Goal: Task Accomplishment & Management: Use online tool/utility

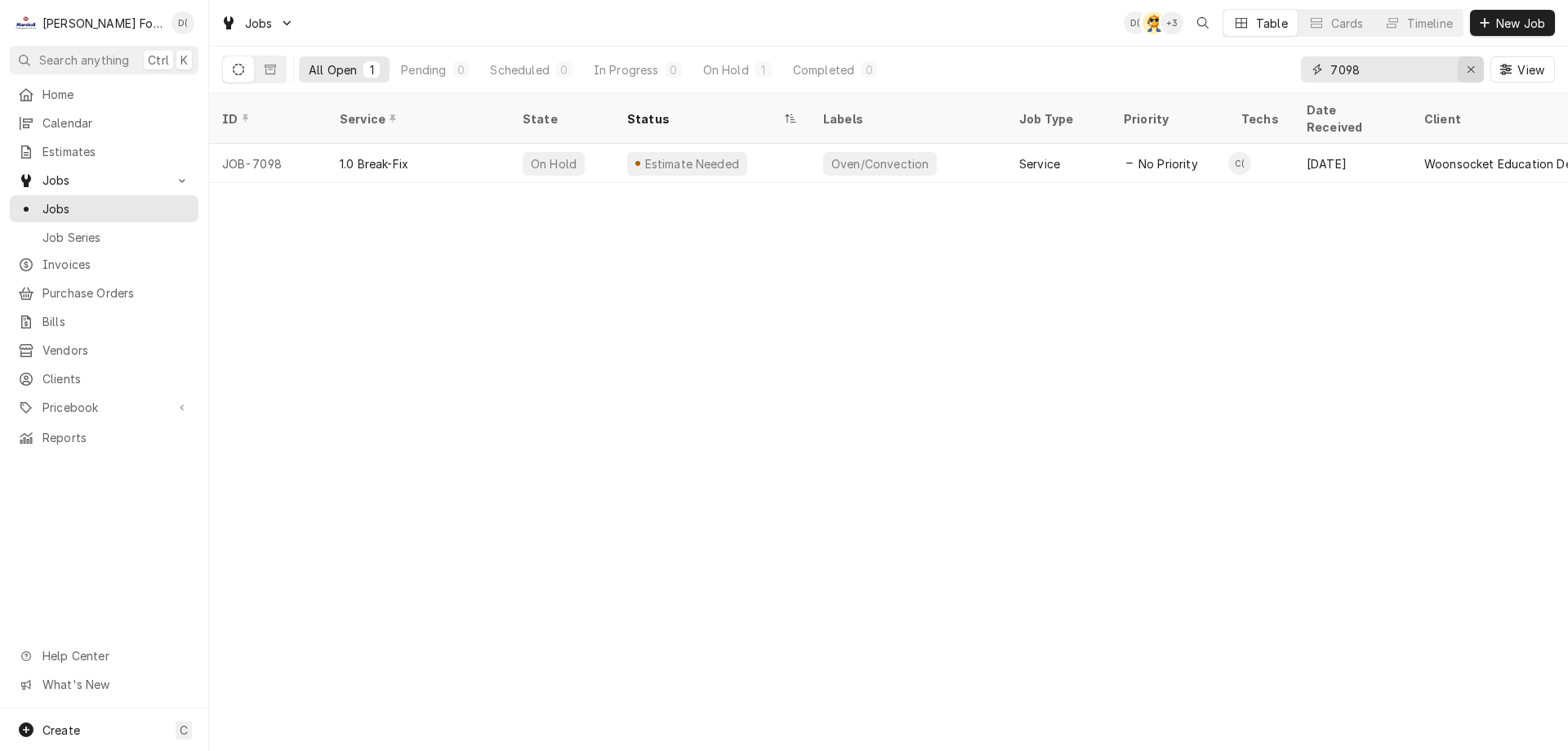
click at [1466, 74] on icon "Erase input" at bounding box center [1471, 69] width 9 height 12
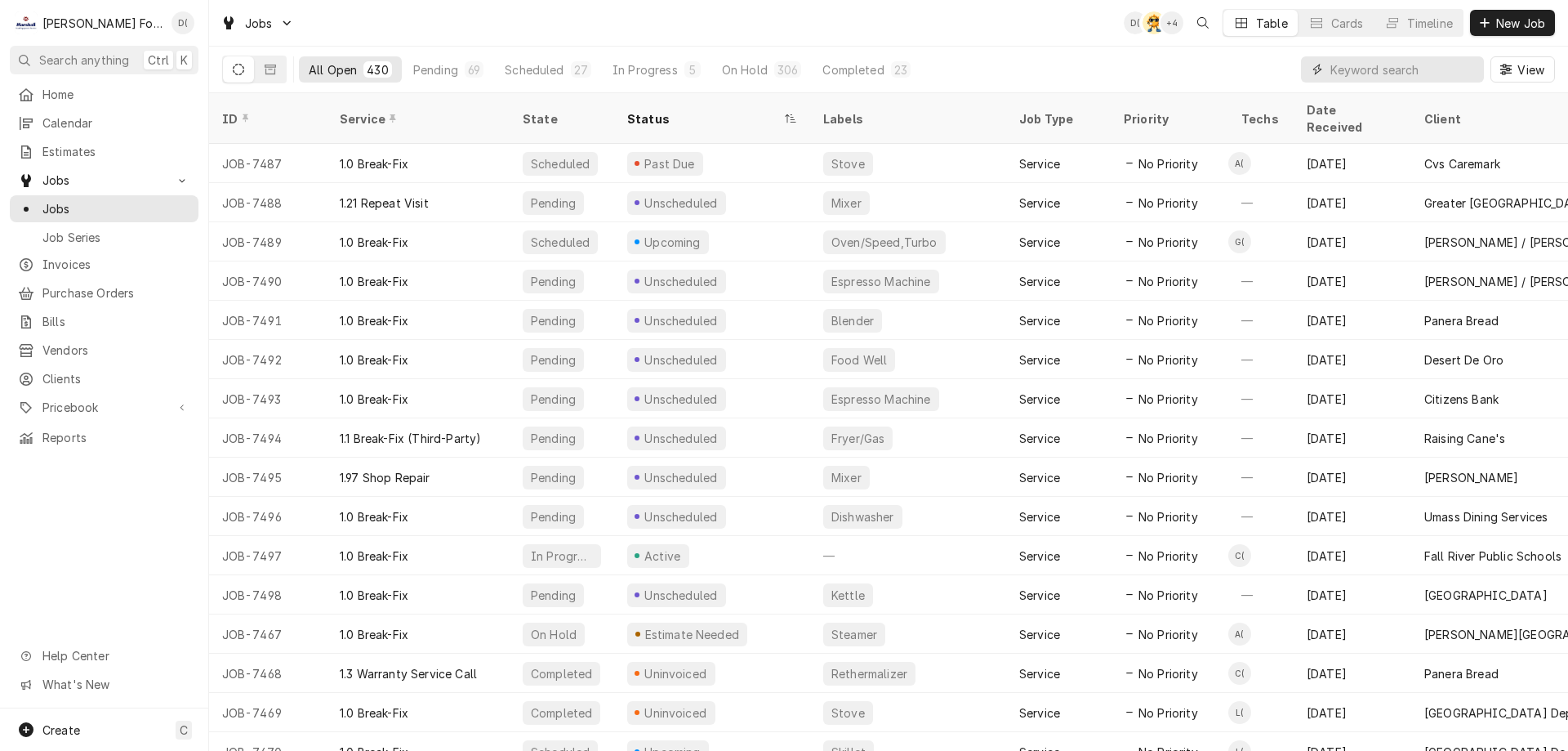
click at [1400, 74] on input "Dynamic Content Wrapper" at bounding box center [1403, 69] width 145 height 26
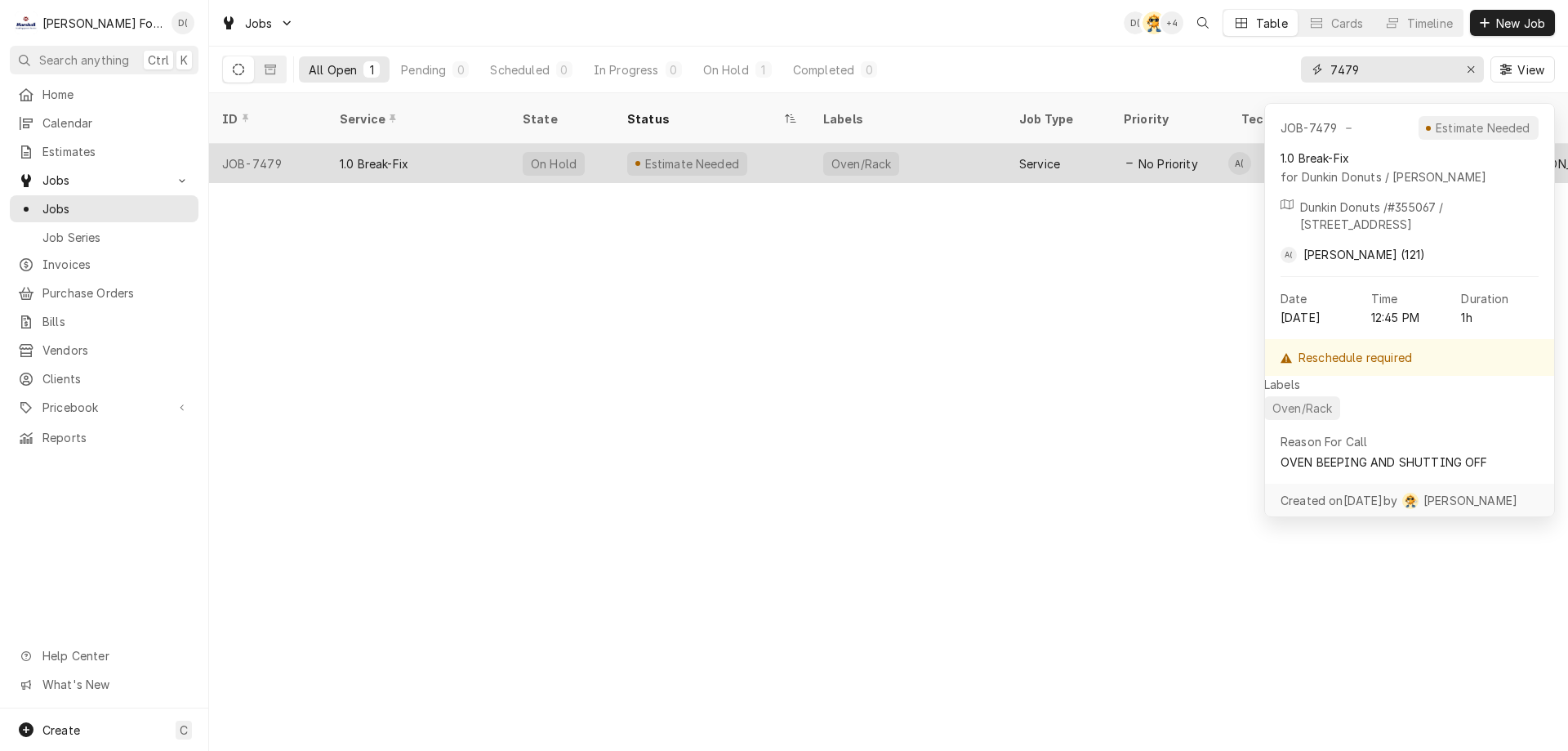
type input "7479"
click at [946, 151] on div "Oven/Rack" at bounding box center [907, 163] width 196 height 39
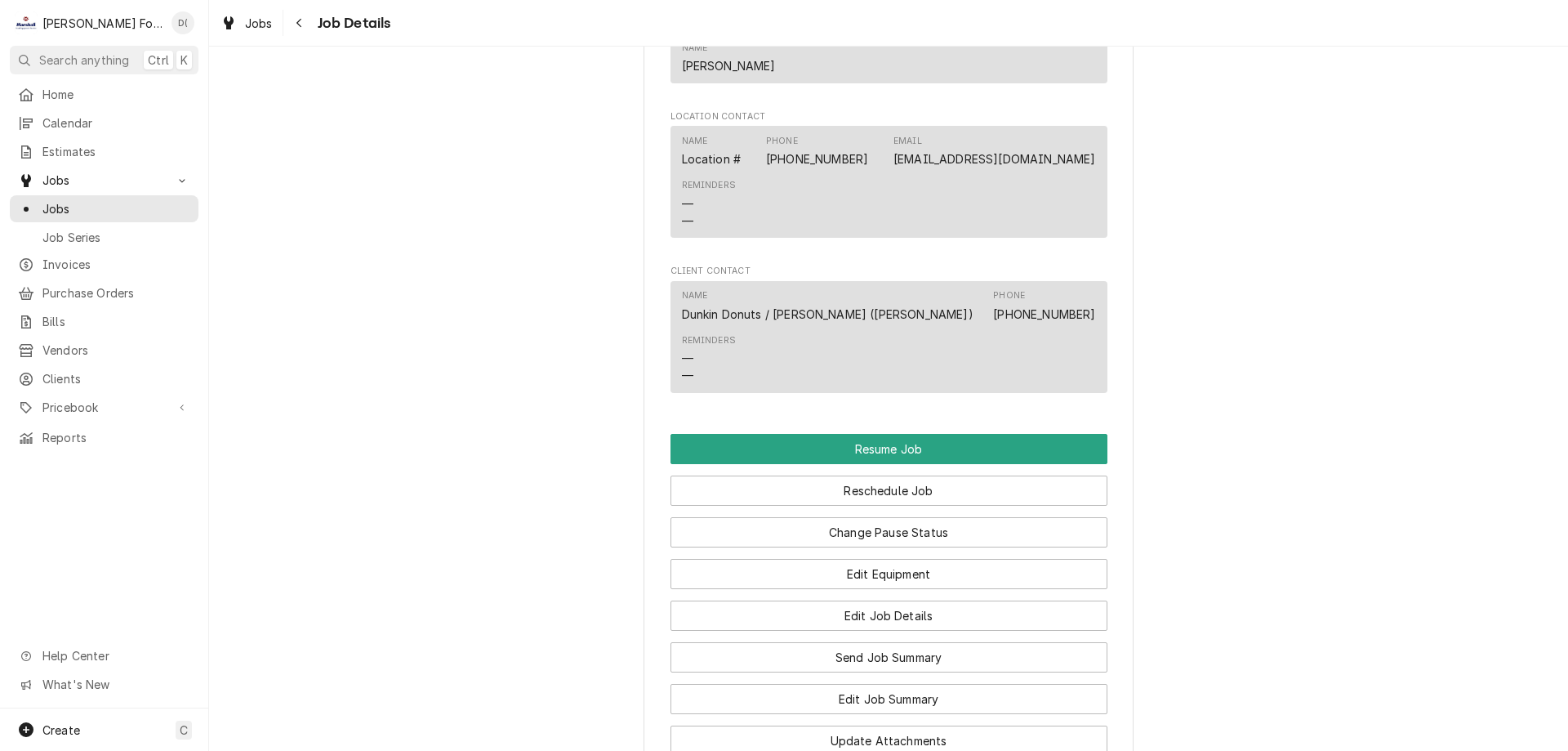
scroll to position [1634, 0]
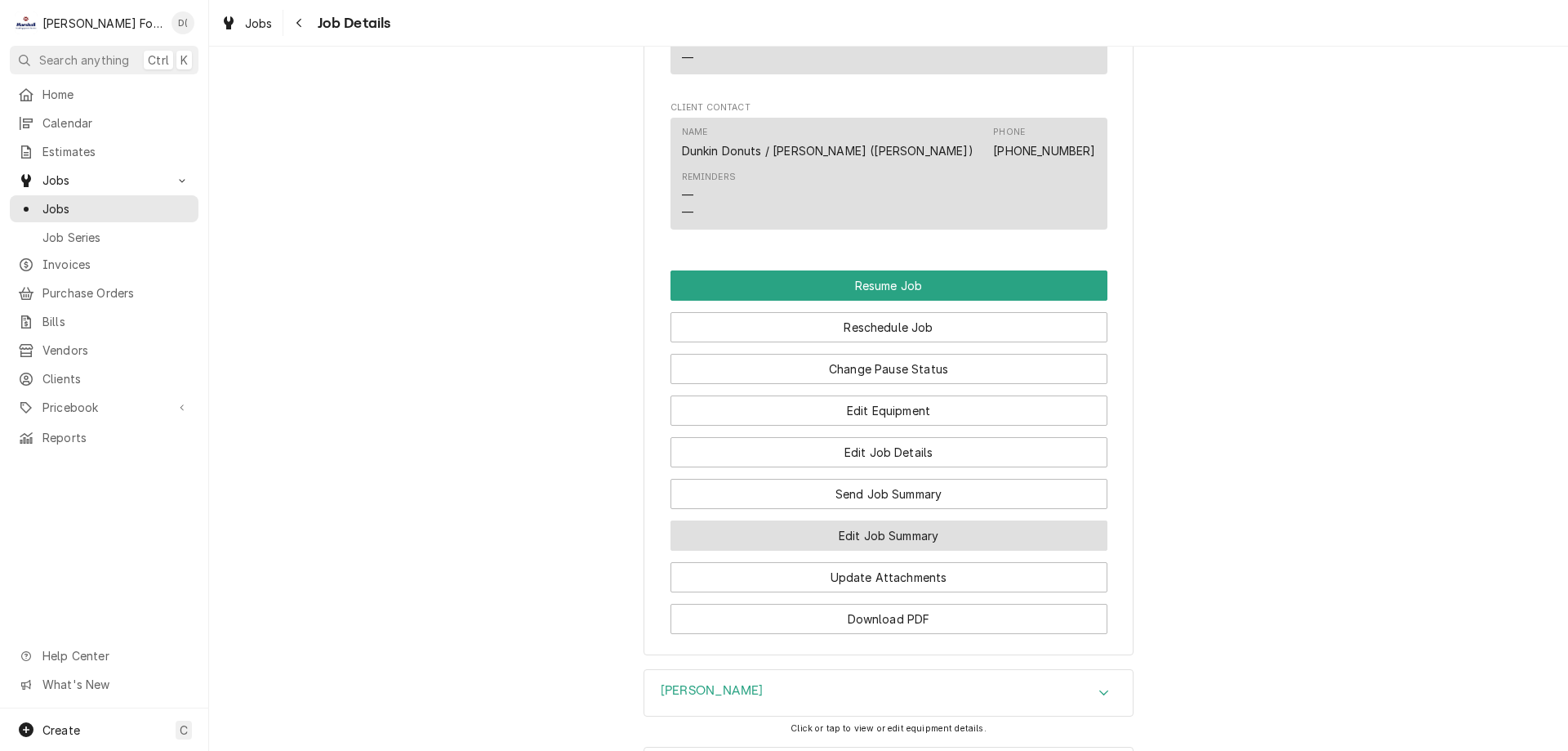
click at [812, 545] on button "Edit Job Summary" at bounding box center [888, 535] width 437 height 31
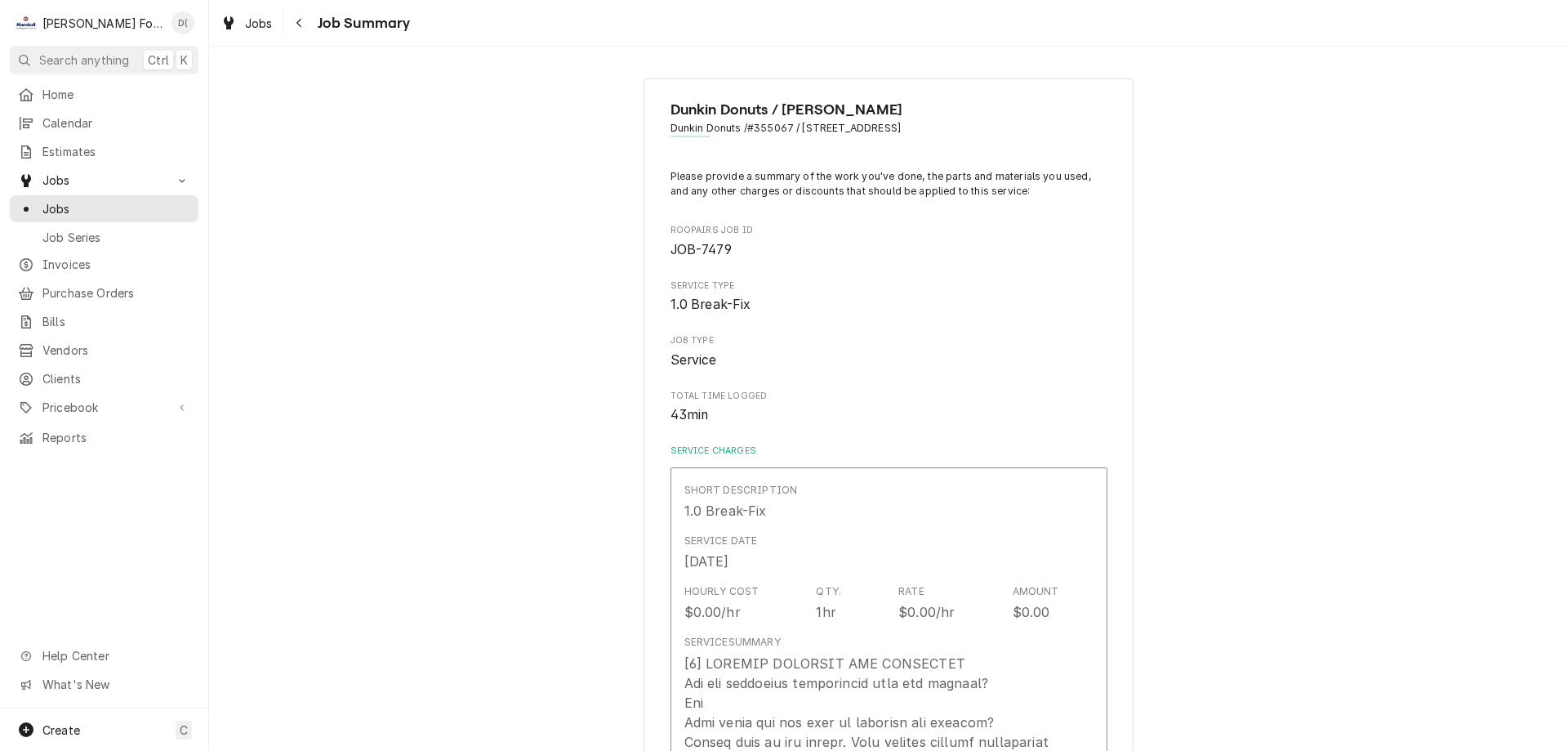
type textarea "x"
click at [86, 202] on span "Jobs" at bounding box center [116, 208] width 148 height 17
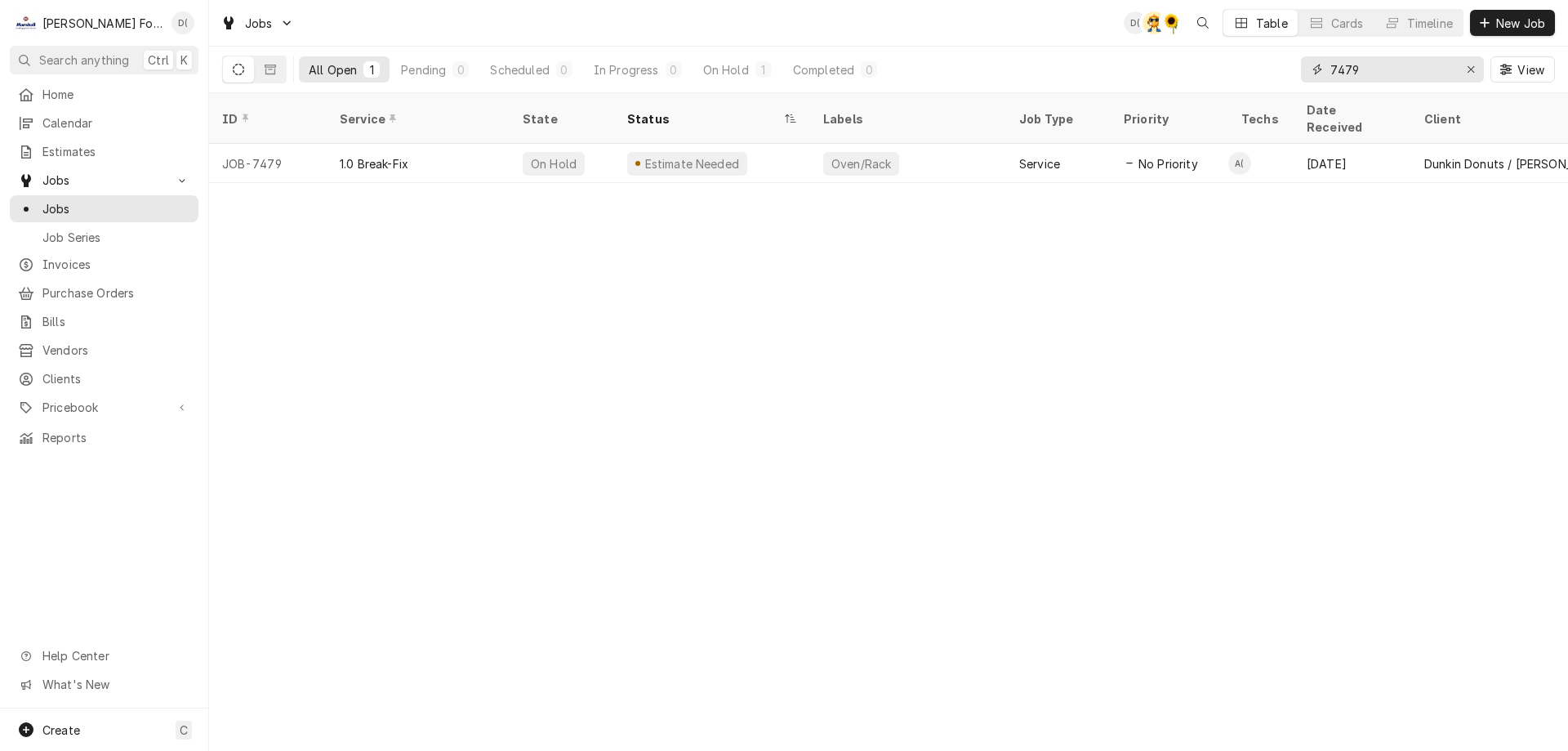
click at [1367, 73] on input "7479" at bounding box center [1391, 69] width 122 height 26
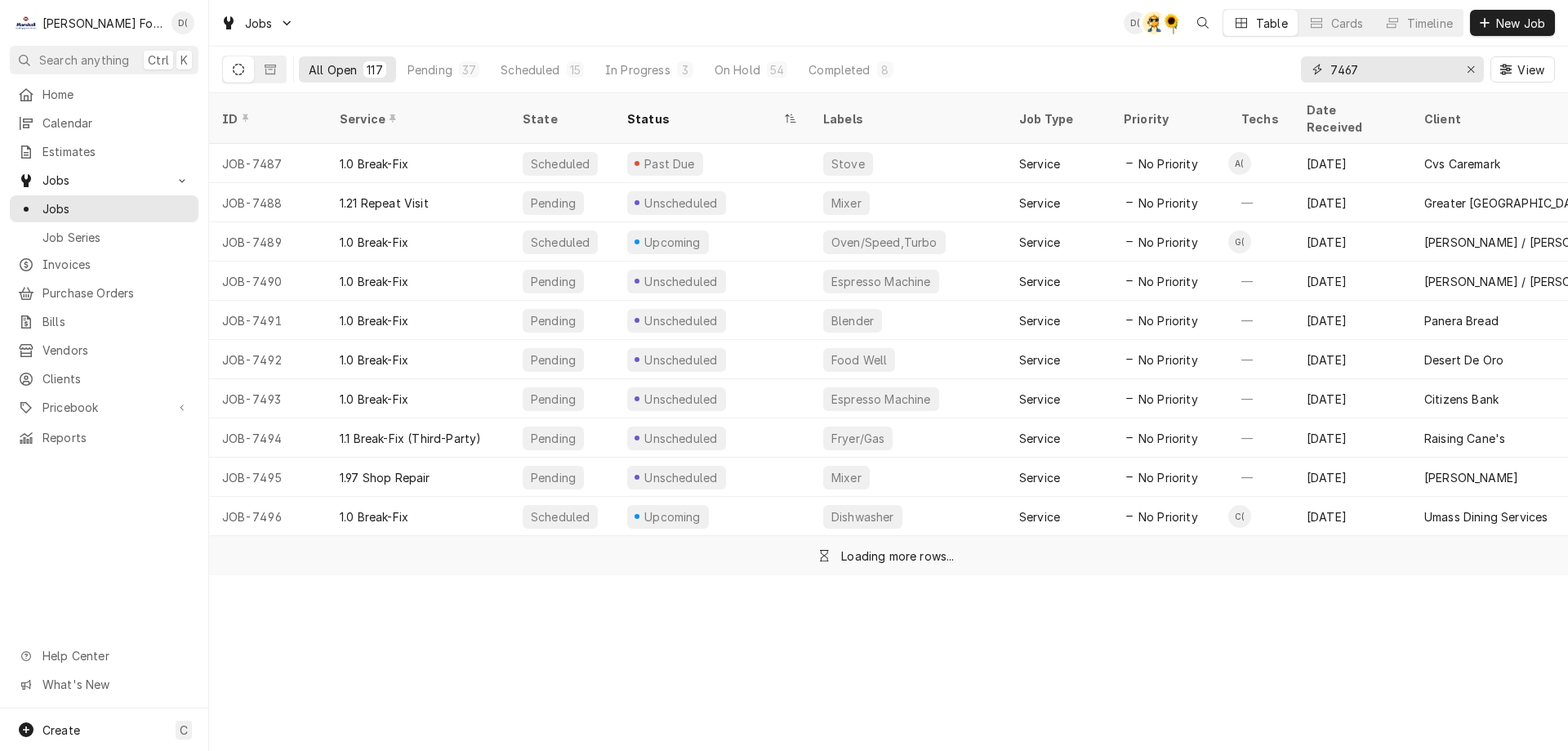
type input "7467"
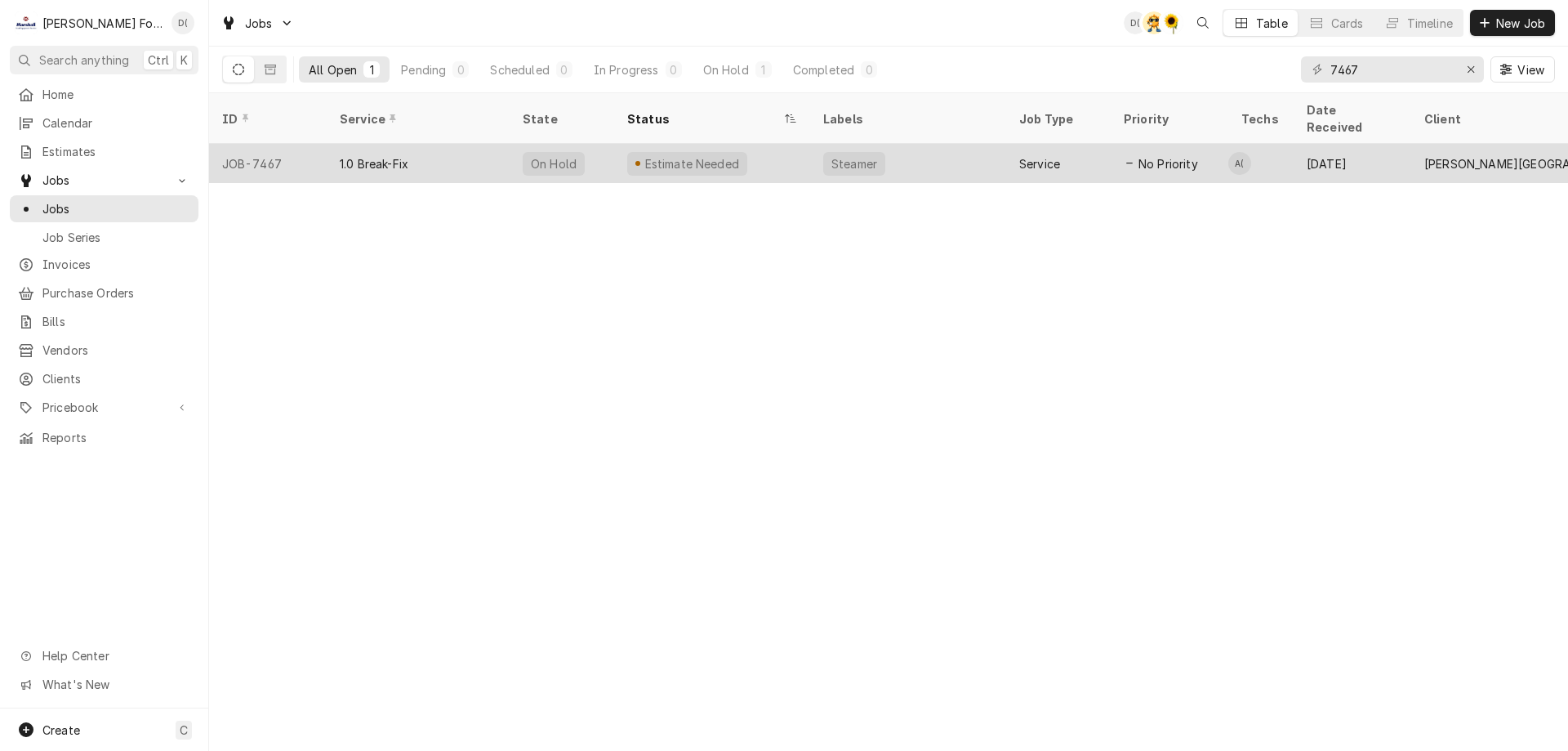
click at [757, 144] on div "Estimate Needed" at bounding box center [712, 163] width 196 height 39
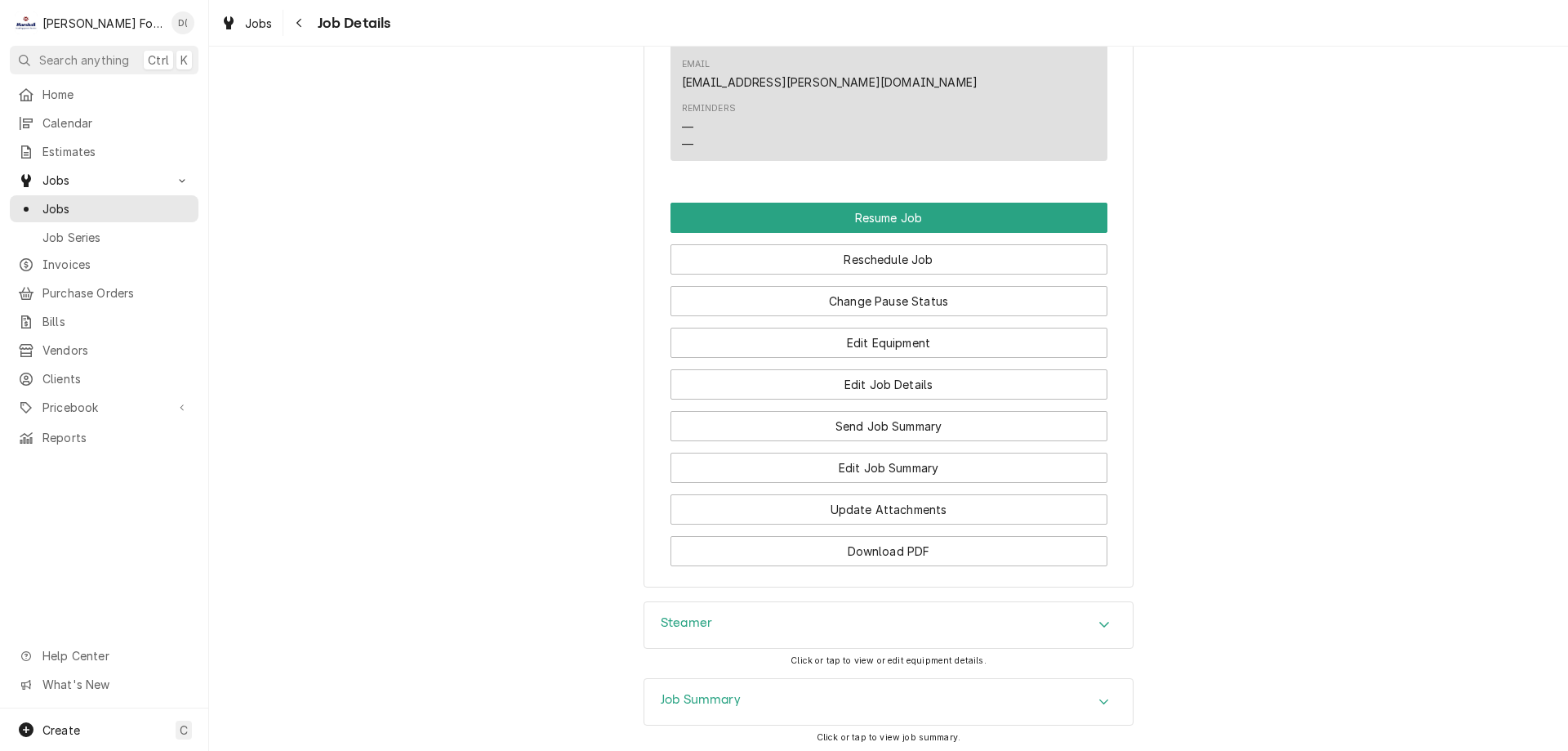
scroll to position [1716, 0]
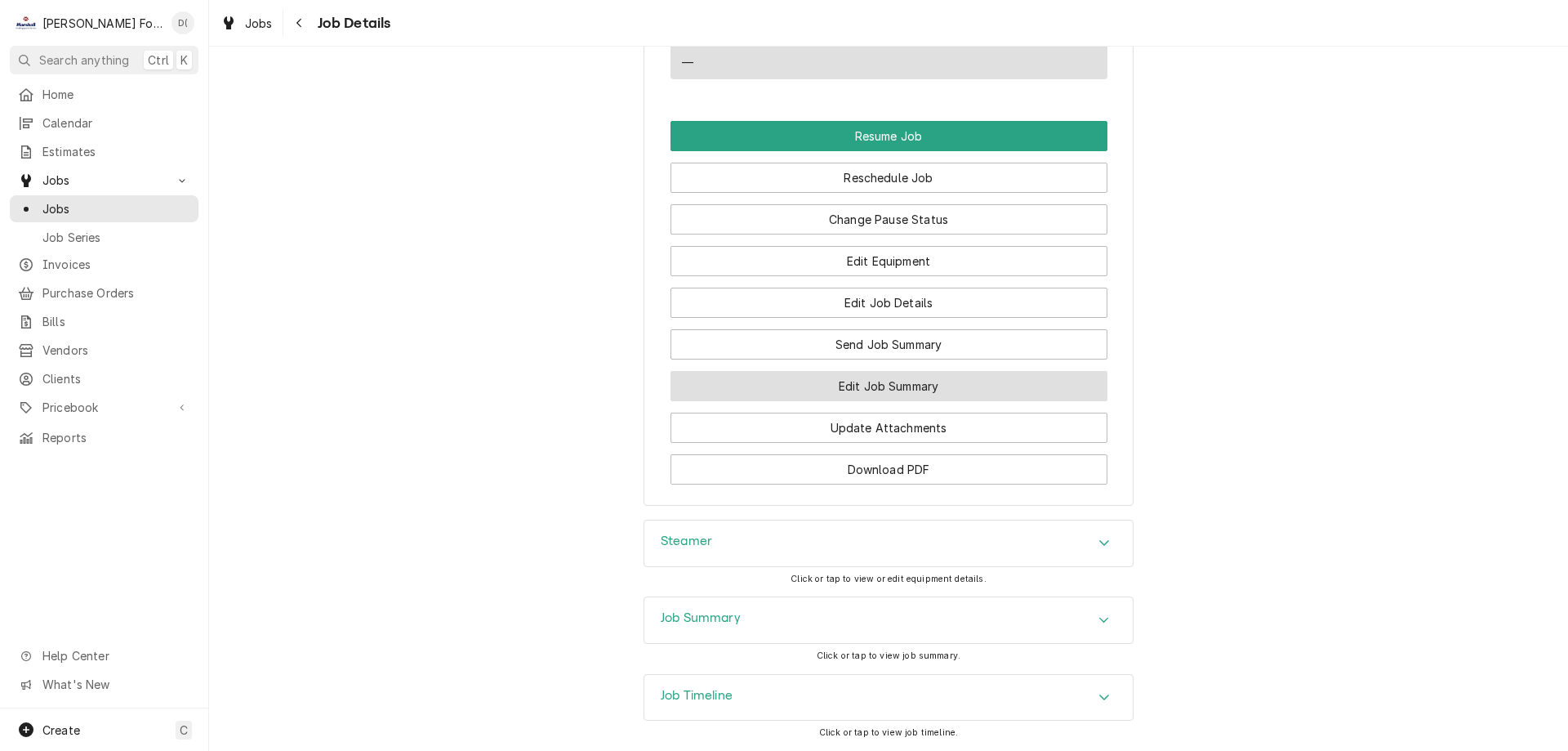
click at [898, 371] on button "Edit Job Summary" at bounding box center [888, 386] width 437 height 31
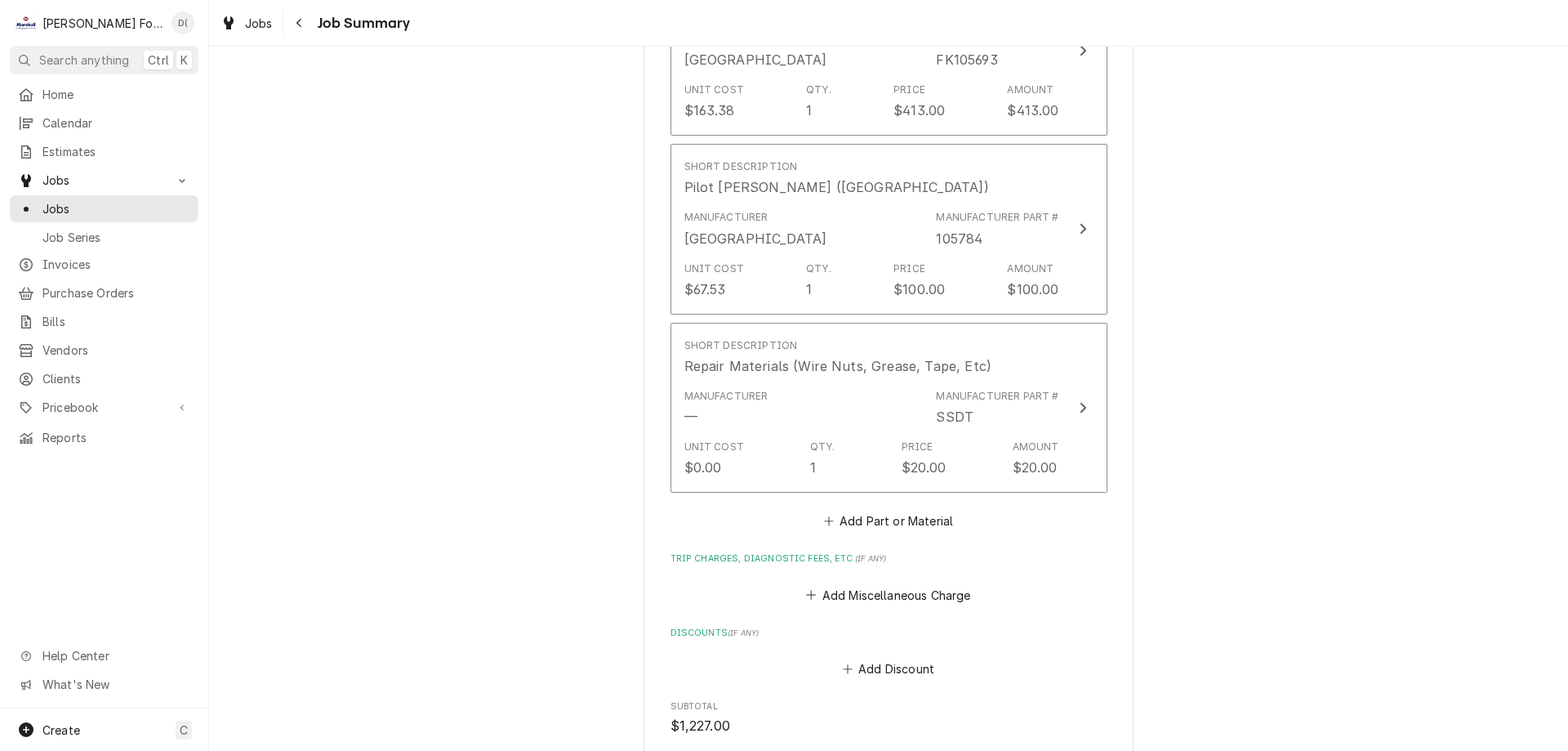
scroll to position [1879, 0]
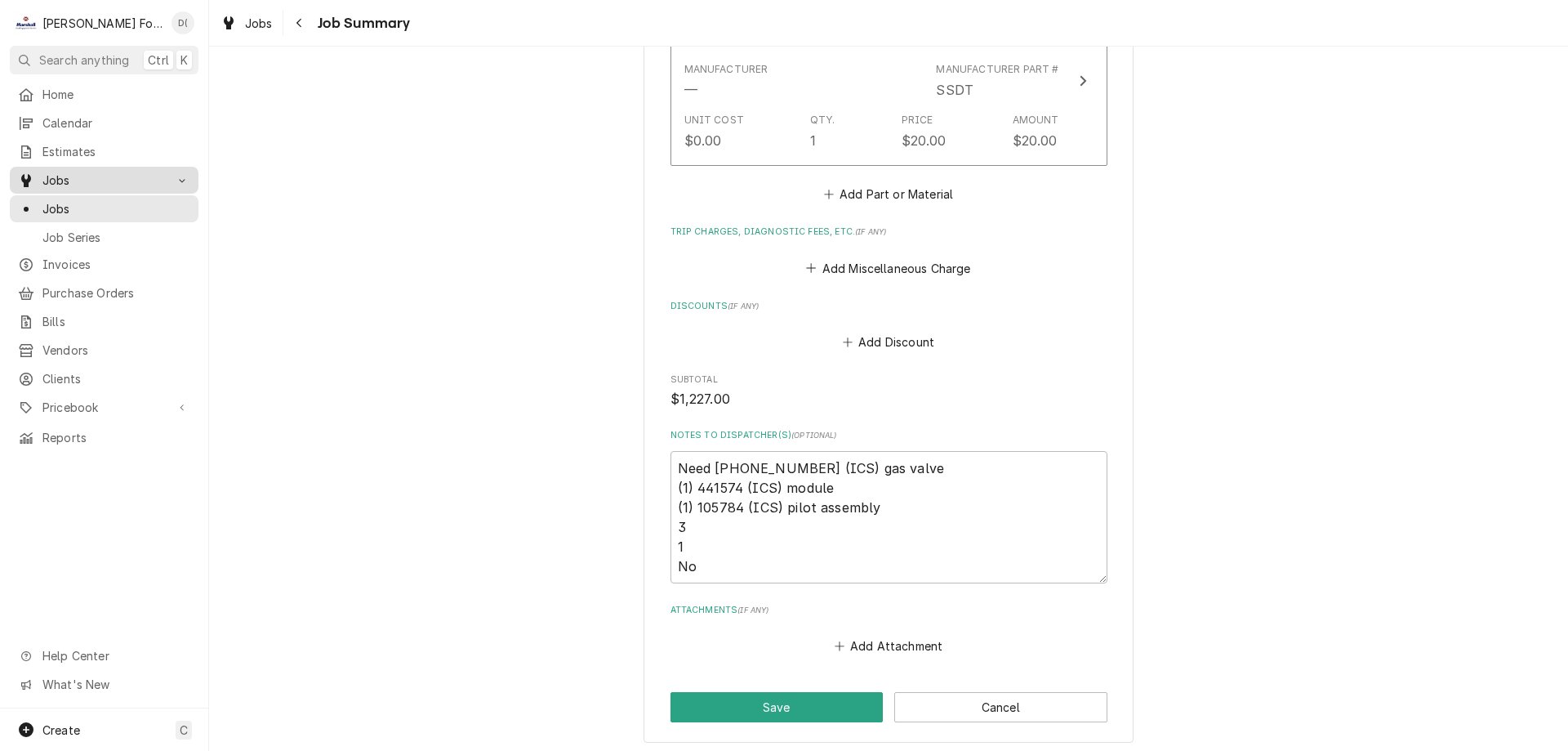
click at [71, 187] on link "Jobs" at bounding box center [104, 180] width 188 height 27
click at [117, 173] on span "Jobs" at bounding box center [103, 180] width 123 height 17
click at [85, 216] on div "Jobs Job Series" at bounding box center [104, 221] width 188 height 54
click at [149, 209] on span "Jobs" at bounding box center [116, 208] width 148 height 17
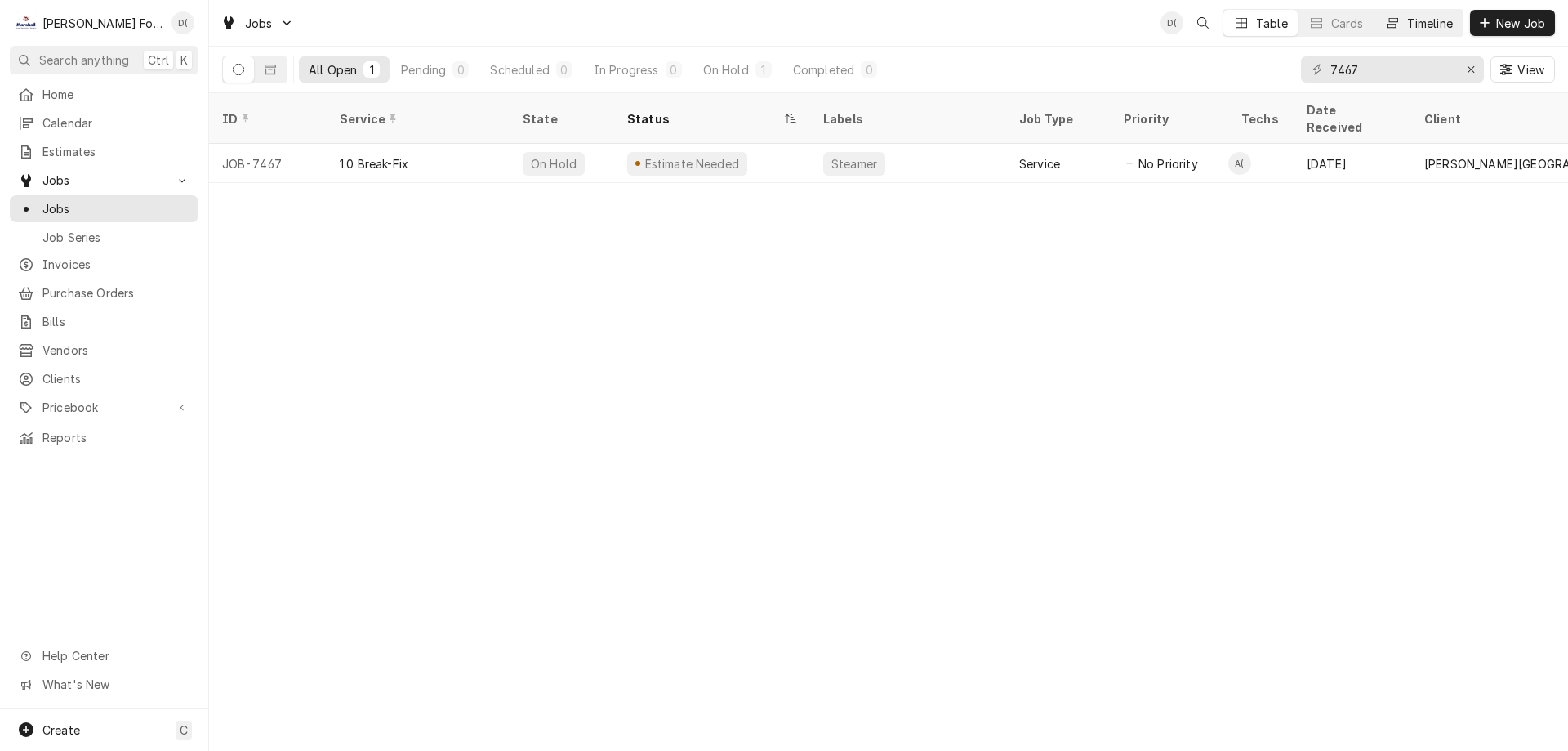
click at [1425, 15] on div "Timeline" at bounding box center [1429, 23] width 45 height 17
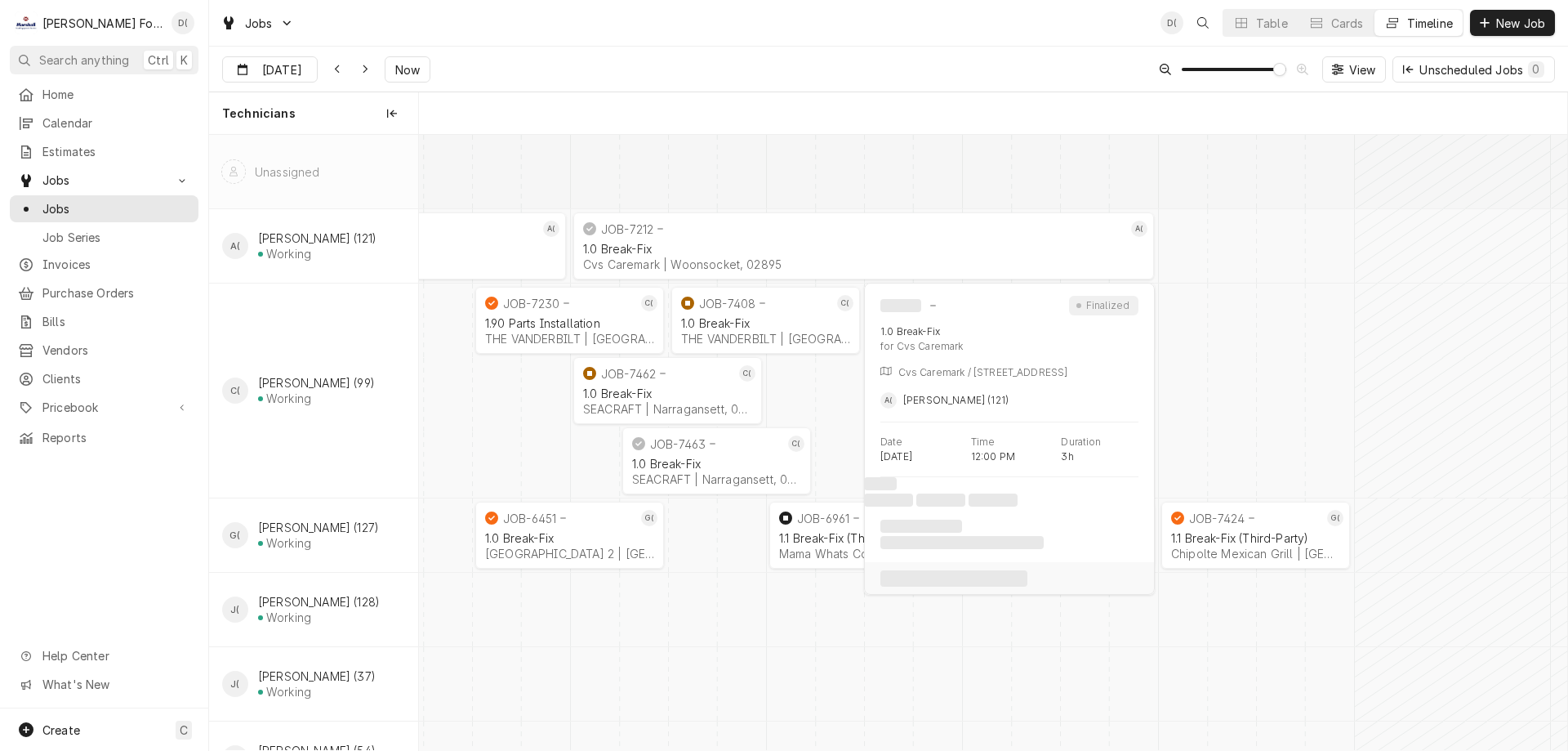
scroll to position [0, 22777]
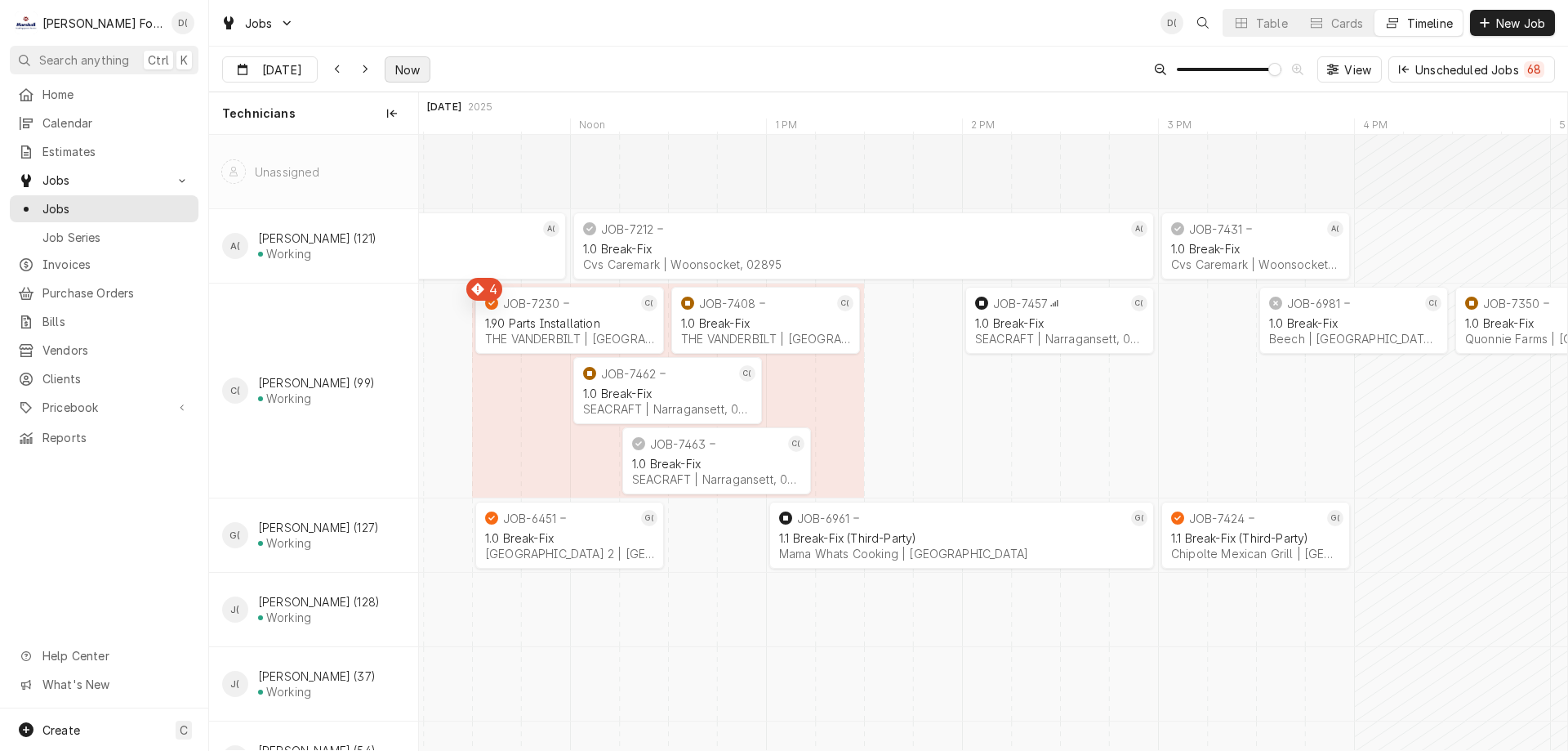
click at [400, 63] on span "Now" at bounding box center [408, 69] width 31 height 17
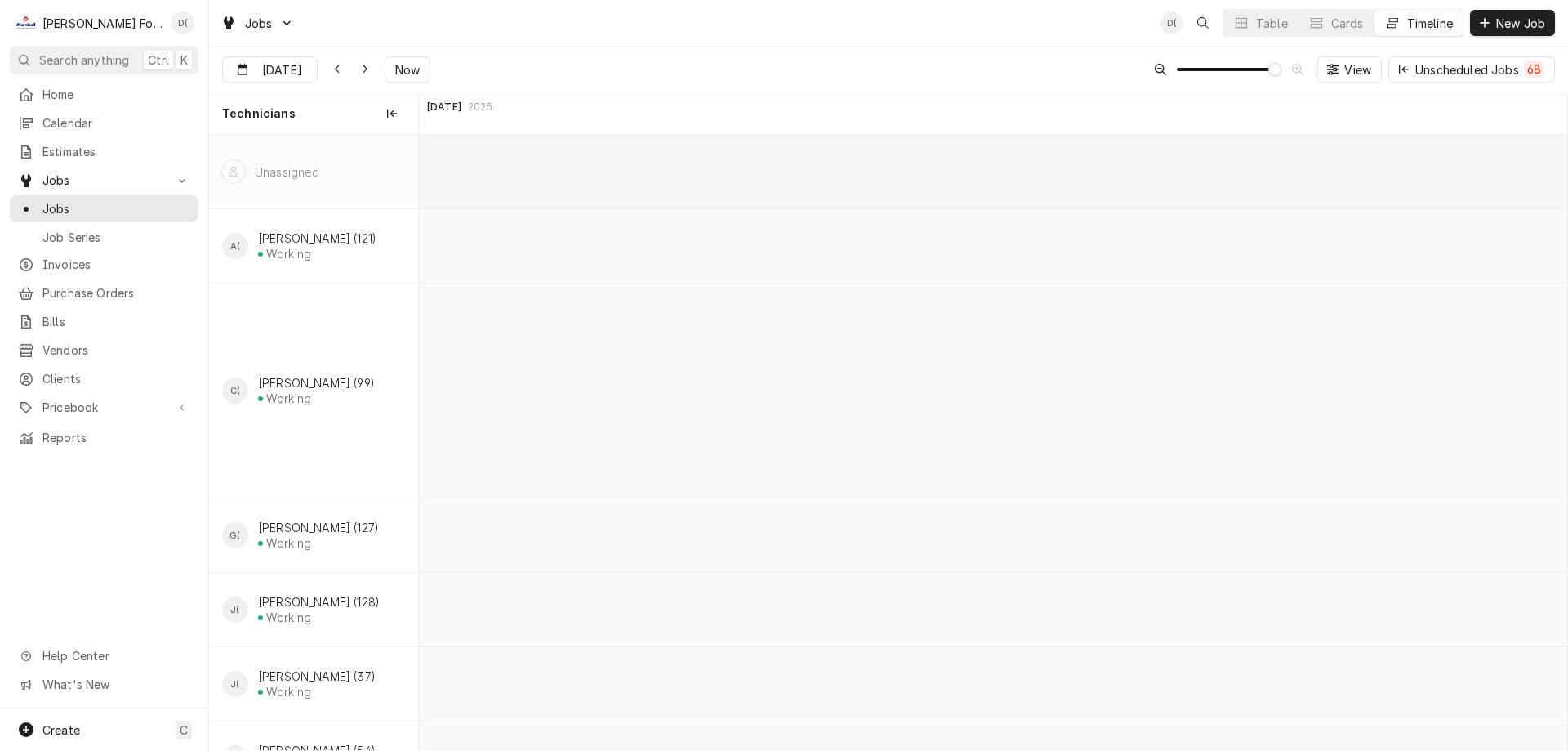
scroll to position [0, 40860]
type input "[DATE]"
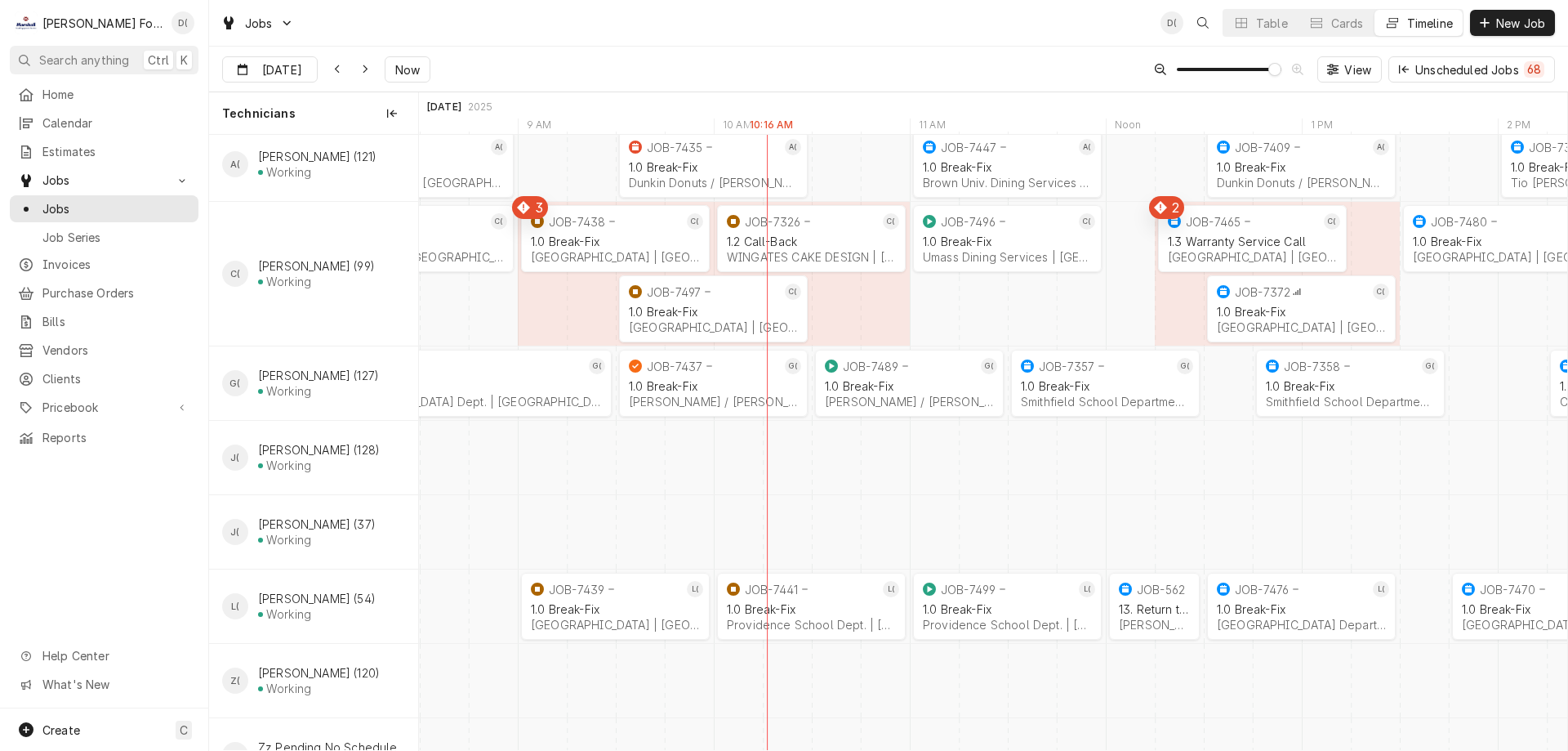
scroll to position [140, 0]
